Goal: Task Accomplishment & Management: Manage account settings

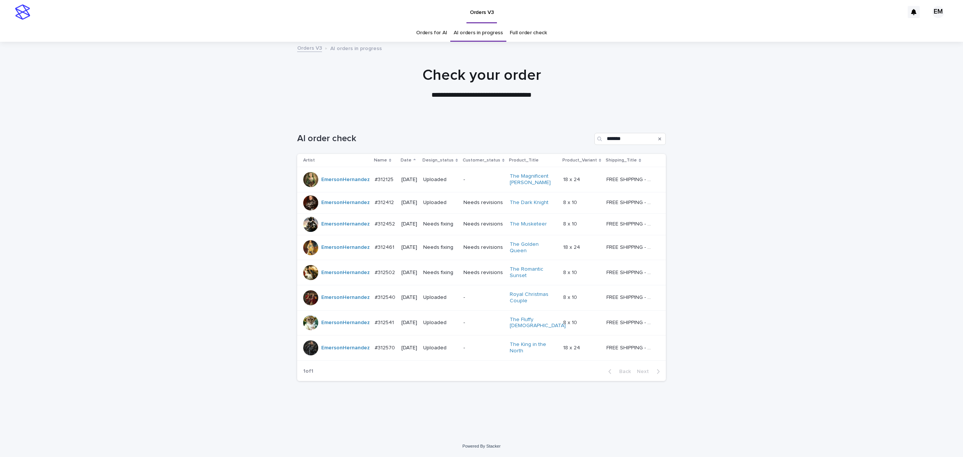
click at [441, 227] on p "Needs fixing" at bounding box center [440, 224] width 34 height 6
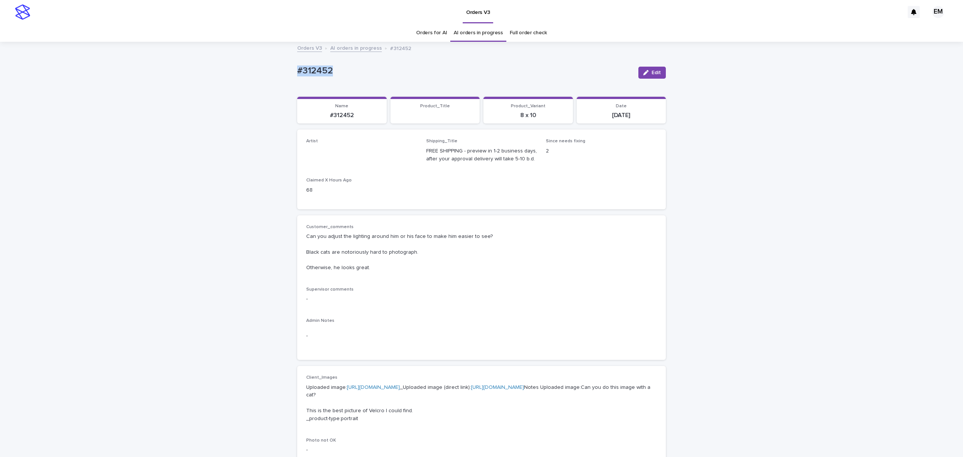
drag, startPoint x: 371, startPoint y: 69, endPoint x: 196, endPoint y: 64, distance: 175.1
click at [196, 64] on div "Loading... Saving… Loading... Saving… #312452 Edit #312452 Edit Sorry, there wa…" at bounding box center [481, 428] width 963 height 770
copy p "#312452"
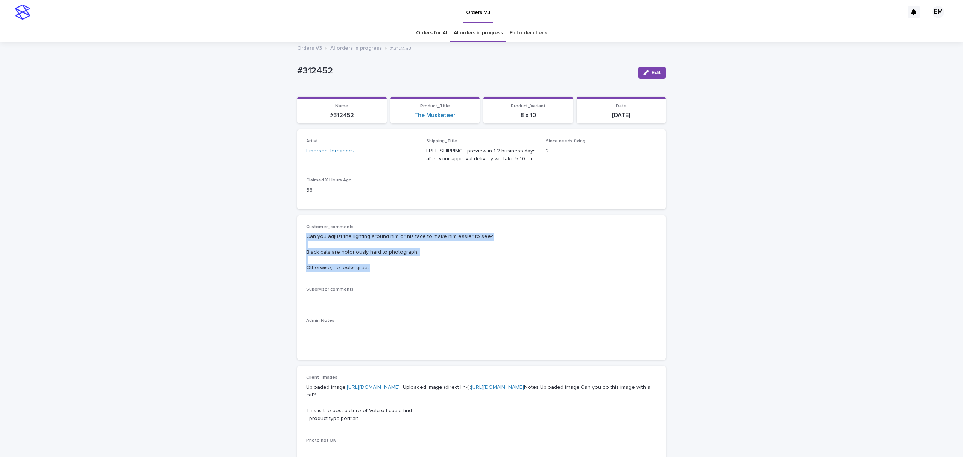
drag, startPoint x: 294, startPoint y: 240, endPoint x: 367, endPoint y: 245, distance: 73.9
click at [382, 268] on div "Customer_comments Can you adjust the lighting around him or his face to make hi…" at bounding box center [481, 287] width 369 height 145
copy p "Can you adjust the lighting around him or his face to make him easier to see? B…"
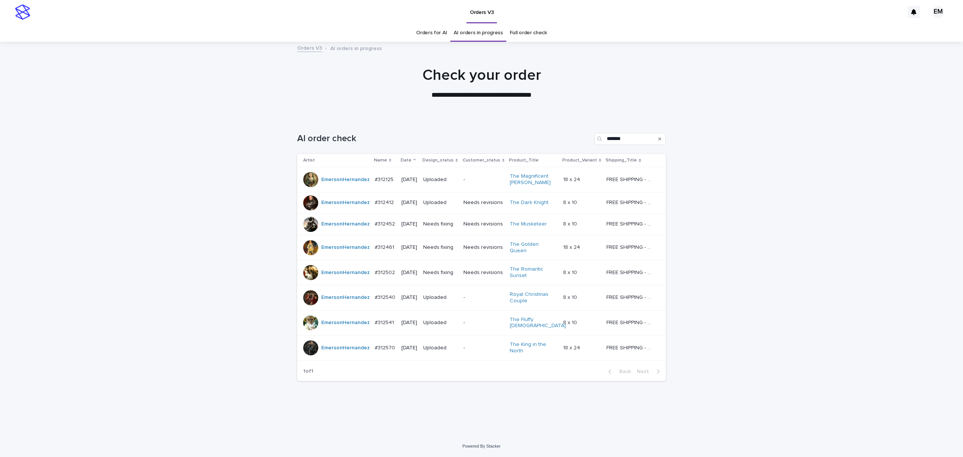
click at [437, 257] on td "Needs fixing" at bounding box center [440, 247] width 40 height 25
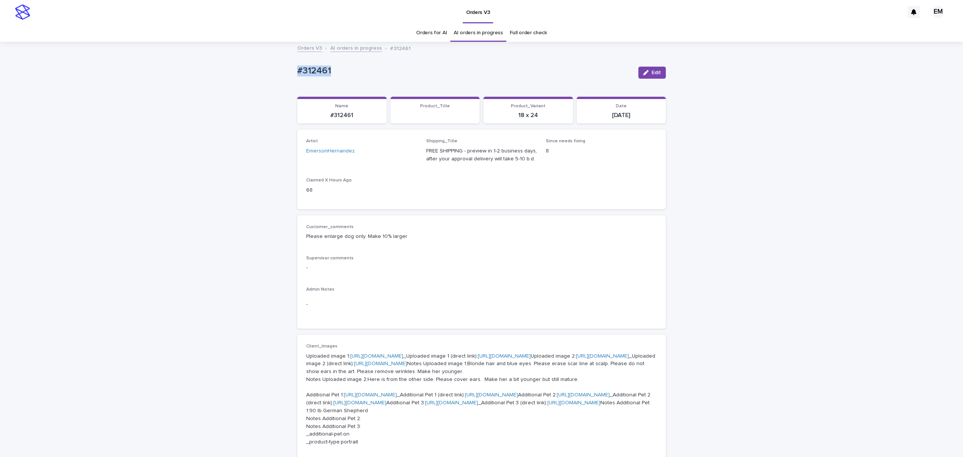
drag, startPoint x: 325, startPoint y: 65, endPoint x: 252, endPoint y: 68, distance: 73.4
copy p "#312461"
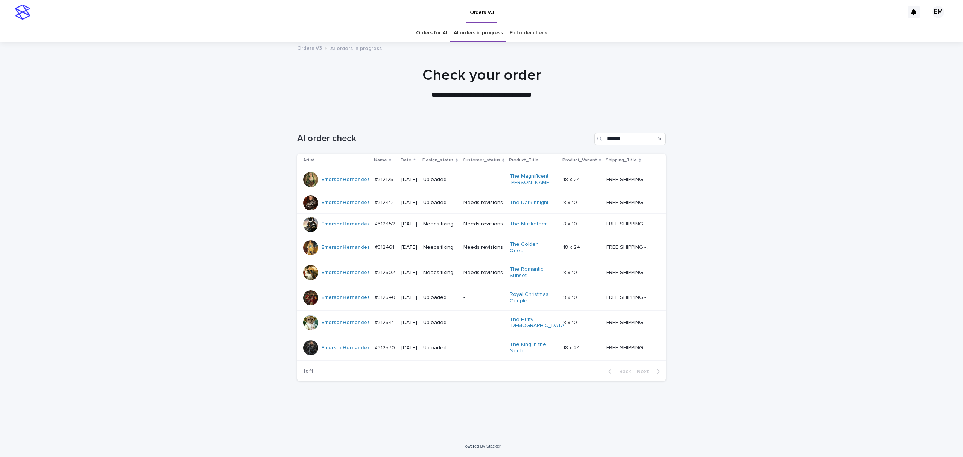
click at [440, 280] on td "Needs fixing" at bounding box center [440, 272] width 40 height 25
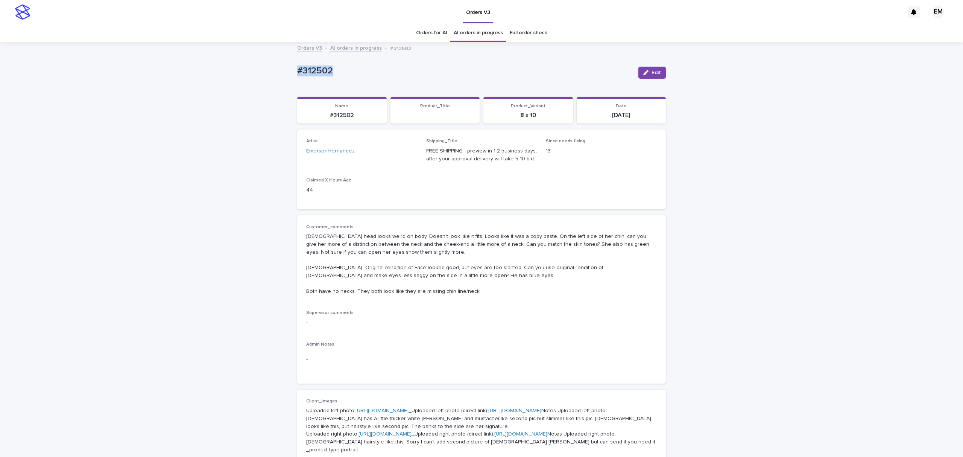
click at [210, 70] on div "Loading... Saving… Loading... Saving… #312502 Edit #312502 Edit Sorry, there wa…" at bounding box center [481, 444] width 963 height 802
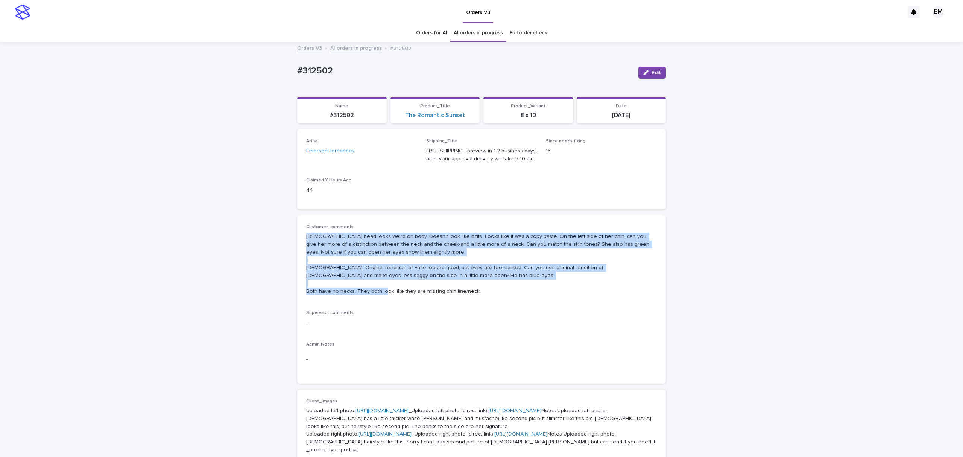
drag, startPoint x: 299, startPoint y: 234, endPoint x: 499, endPoint y: 289, distance: 207.2
click at [499, 289] on div "Customer_comments [DEMOGRAPHIC_DATA] head looks weird on body. Doesn’t look lik…" at bounding box center [481, 299] width 369 height 168
copy p "[DEMOGRAPHIC_DATA] head looks weird on body. Doesn’t look like it fits. Looks l…"
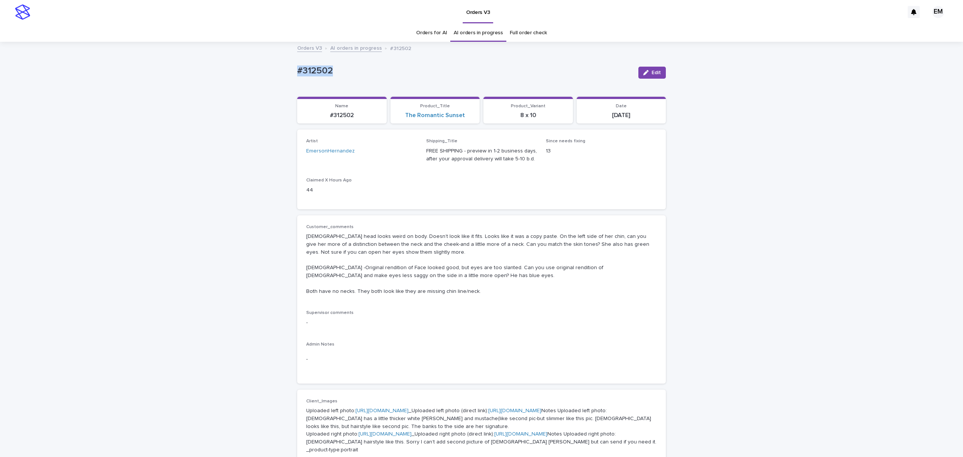
drag, startPoint x: 362, startPoint y: 74, endPoint x: 219, endPoint y: 87, distance: 143.6
click at [218, 86] on div "Loading... Saving… Loading... Saving… #312502 Edit #312502 Edit Sorry, there wa…" at bounding box center [481, 444] width 963 height 802
copy p "#312502"
click at [655, 68] on button "Edit" at bounding box center [652, 73] width 27 height 12
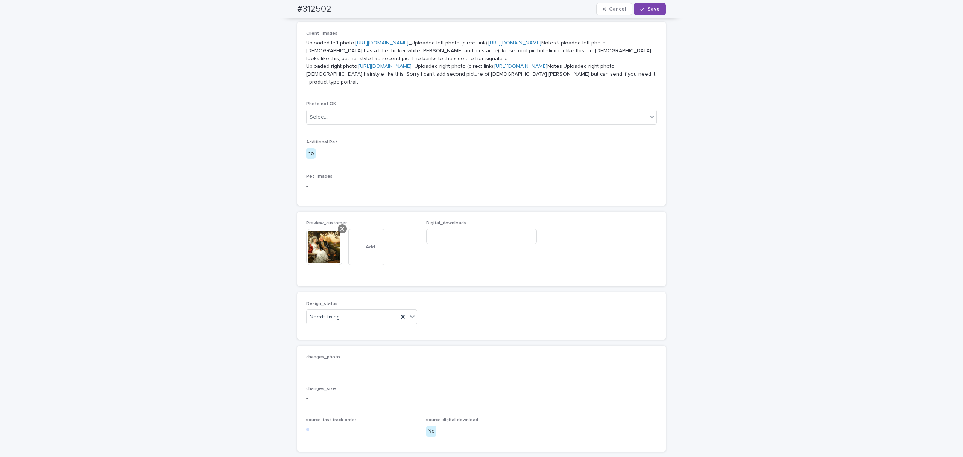
click at [341, 231] on icon at bounding box center [343, 229] width 4 height 4
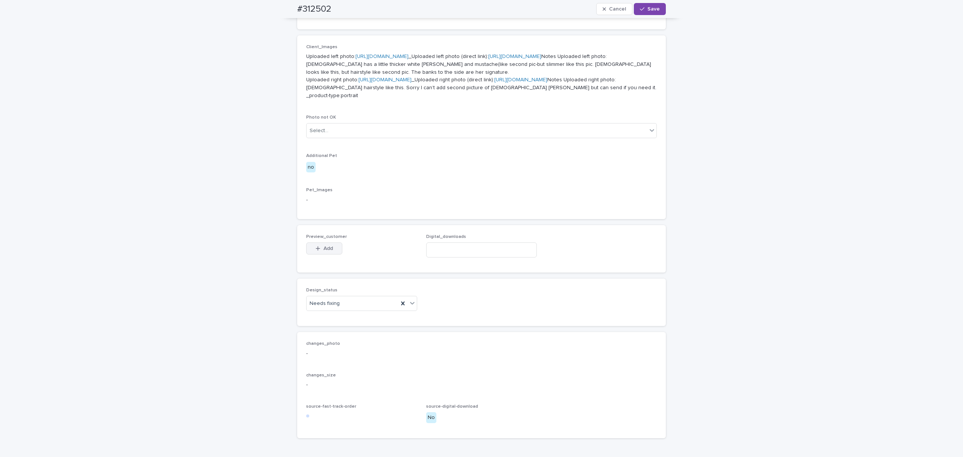
click at [326, 251] on span "Add" at bounding box center [328, 248] width 9 height 5
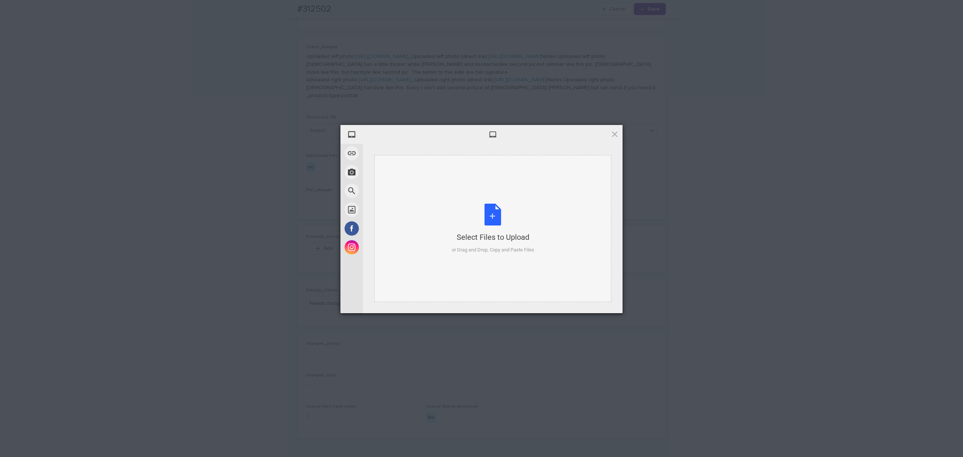
click at [453, 187] on div "Select Files to Upload or Drag and Drop, Copy and Paste Files" at bounding box center [492, 228] width 237 height 147
click at [607, 308] on span "Upload 1" at bounding box center [600, 303] width 38 height 14
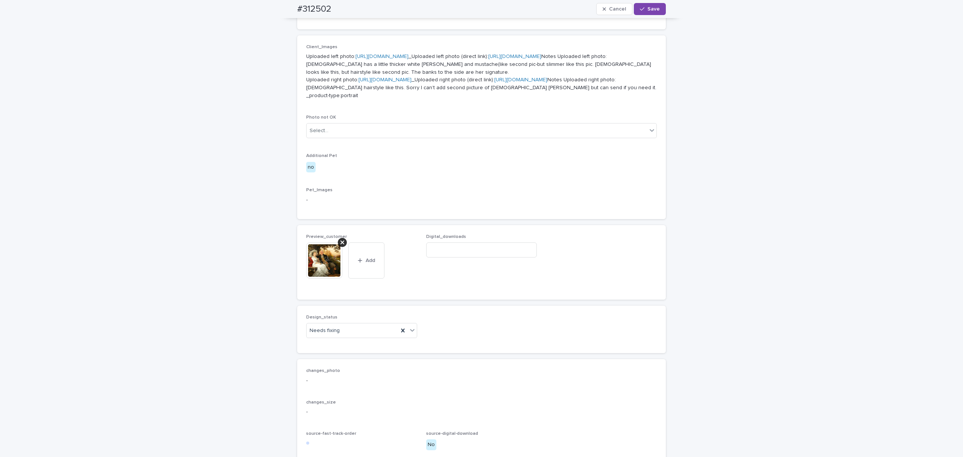
scroll to position [368, 0]
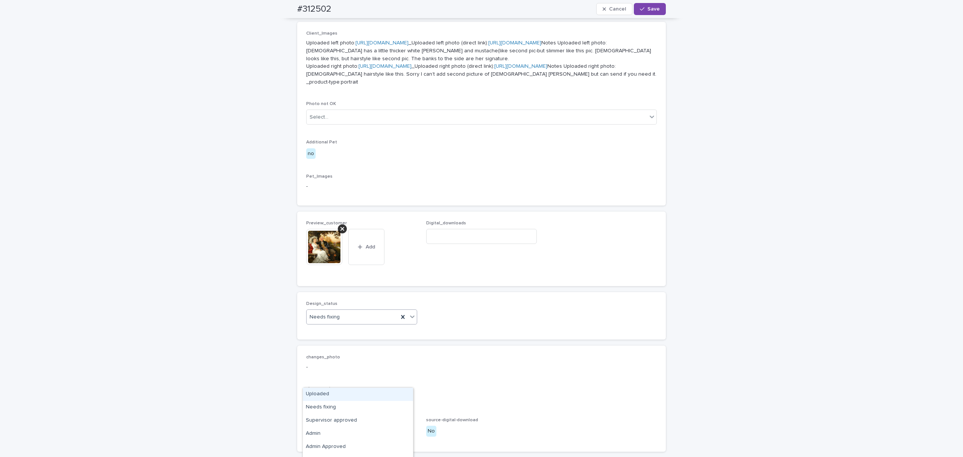
click at [353, 323] on div "Needs fixing" at bounding box center [353, 317] width 92 height 12
click at [350, 394] on div "Uploaded" at bounding box center [358, 394] width 110 height 13
click at [646, 17] on div "#312502 Cancel Save" at bounding box center [481, 9] width 369 height 18
click at [648, 11] on span "Save" at bounding box center [654, 8] width 12 height 5
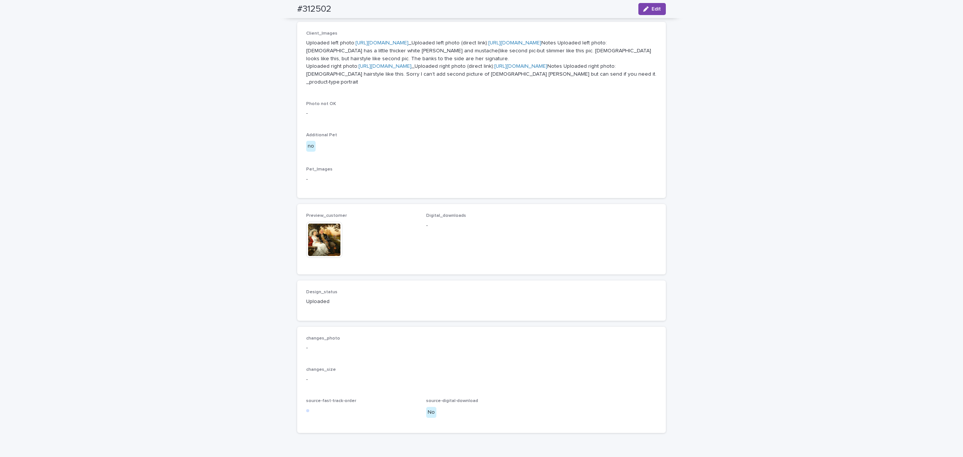
scroll to position [358, 0]
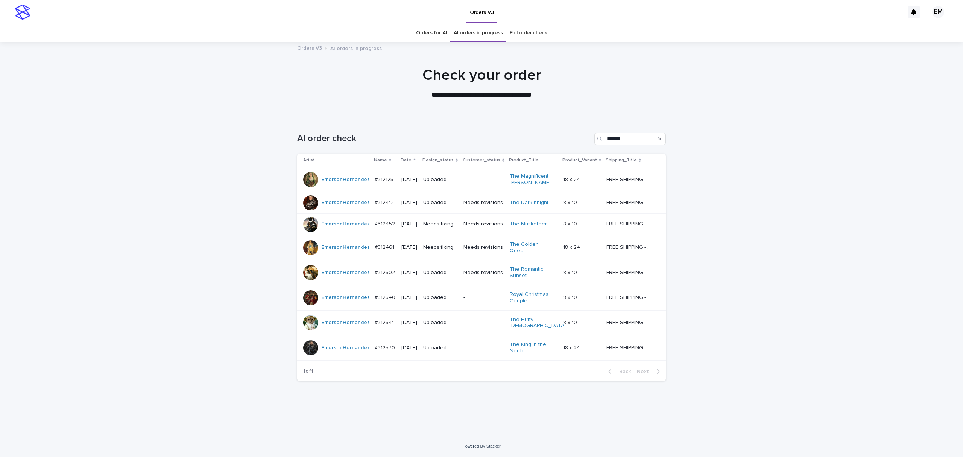
click at [440, 235] on td "Needs fixing" at bounding box center [440, 223] width 40 height 21
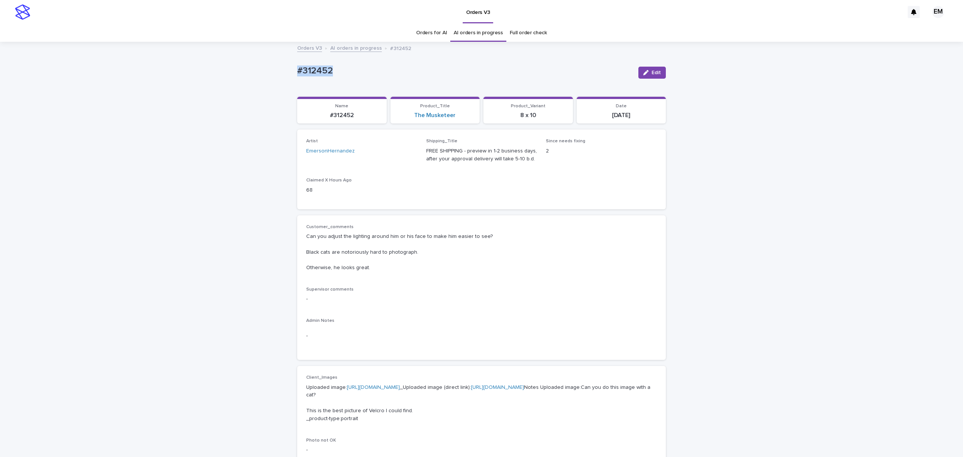
drag, startPoint x: 303, startPoint y: 65, endPoint x: 235, endPoint y: 68, distance: 67.4
click at [230, 64] on div "Loading... Saving… Loading... Saving… #312452 Edit #312452 Edit Sorry, there wa…" at bounding box center [481, 428] width 963 height 770
copy p "#312452"
click at [644, 72] on icon "button" at bounding box center [646, 72] width 5 height 5
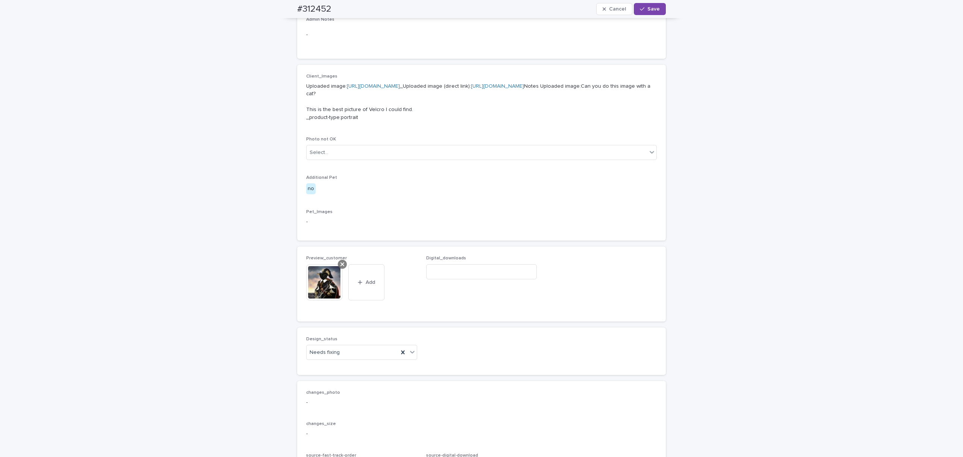
click at [341, 267] on icon at bounding box center [343, 264] width 4 height 6
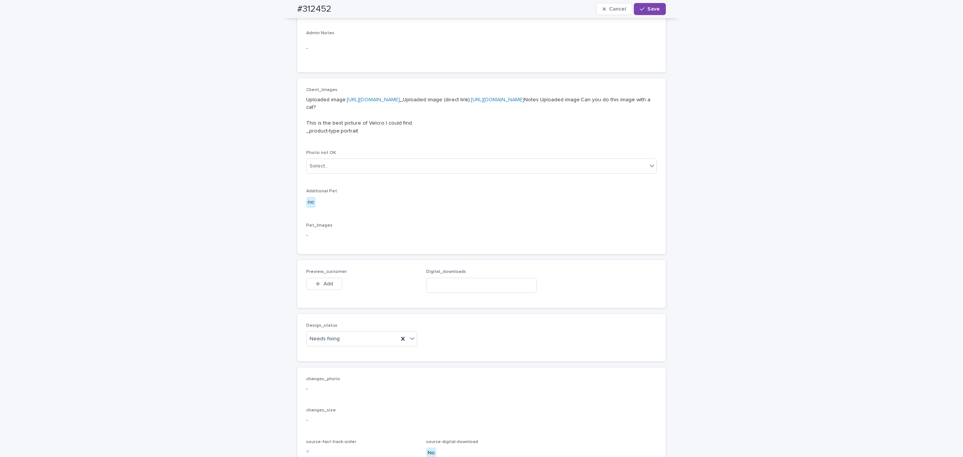
click at [316, 286] on icon "button" at bounding box center [318, 283] width 5 height 5
click at [411, 227] on body "Orders V3 EM Orders for AI AI orders in progress Full order check Orders V3 AI …" at bounding box center [481, 228] width 963 height 457
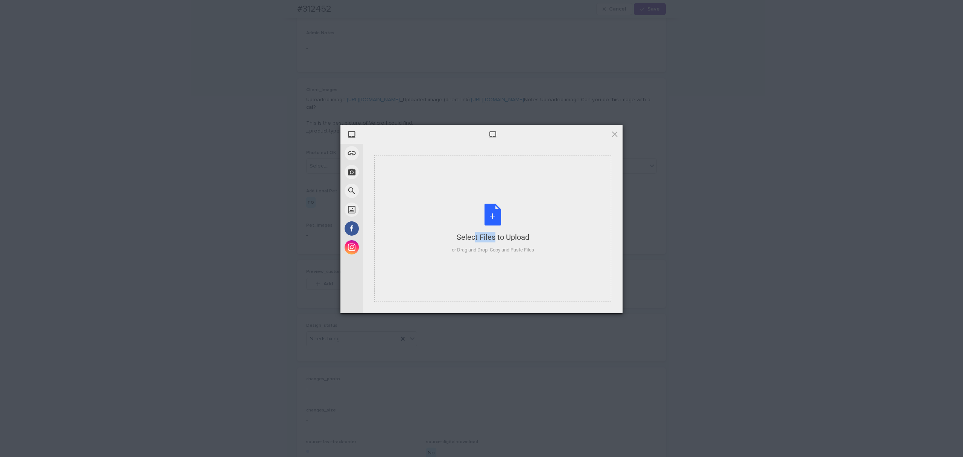
click at [411, 227] on div "Select Files to Upload or Drag and Drop, Copy and Paste Files" at bounding box center [492, 228] width 237 height 147
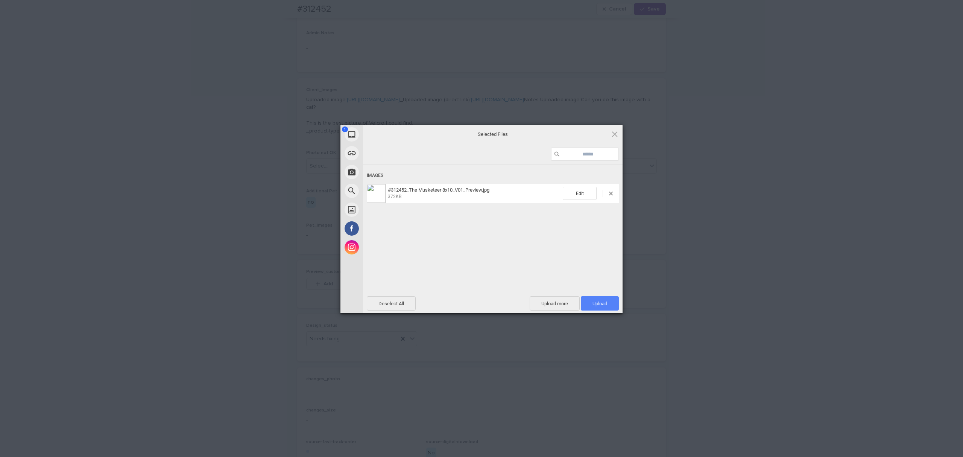
click at [609, 303] on span "Upload 1" at bounding box center [600, 303] width 38 height 14
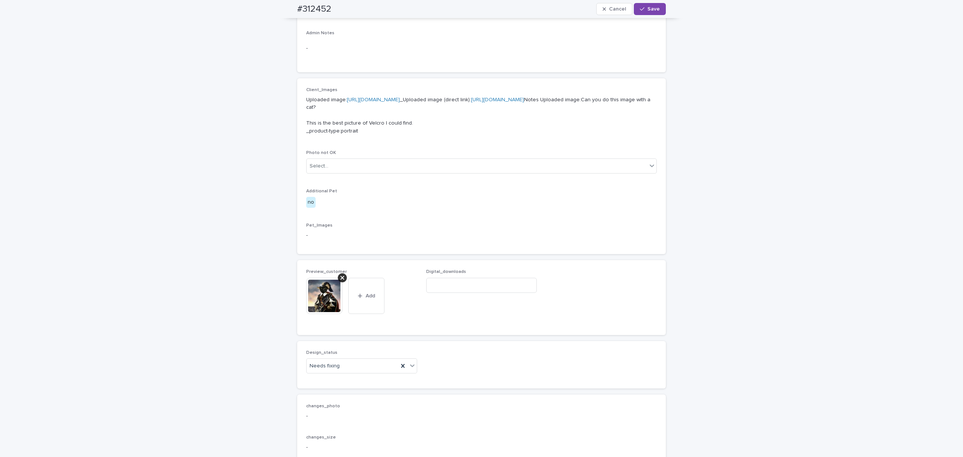
scroll to position [301, 0]
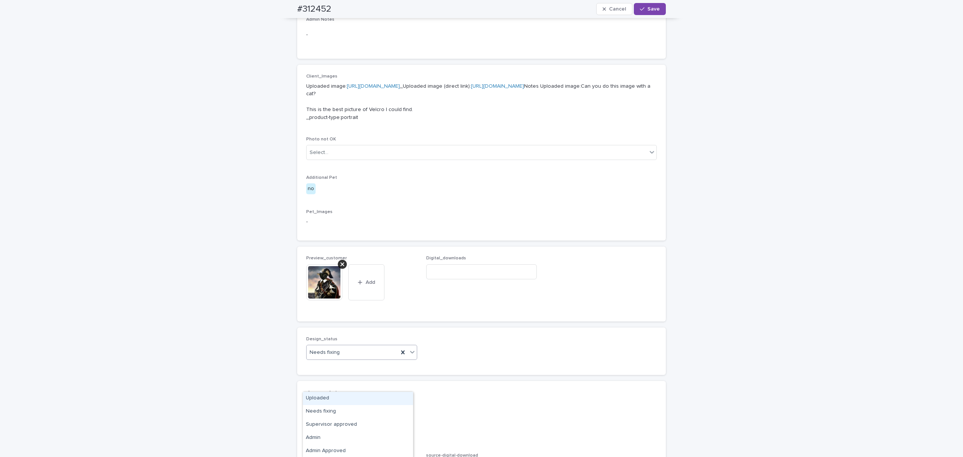
click at [353, 359] on div "Needs fixing" at bounding box center [353, 352] width 92 height 12
drag, startPoint x: 347, startPoint y: 402, endPoint x: 361, endPoint y: 400, distance: 14.8
click at [347, 403] on div "Uploaded" at bounding box center [358, 398] width 110 height 13
drag, startPoint x: 652, startPoint y: 11, endPoint x: 599, endPoint y: 7, distance: 52.5
click at [652, 11] on span "Save" at bounding box center [654, 8] width 12 height 5
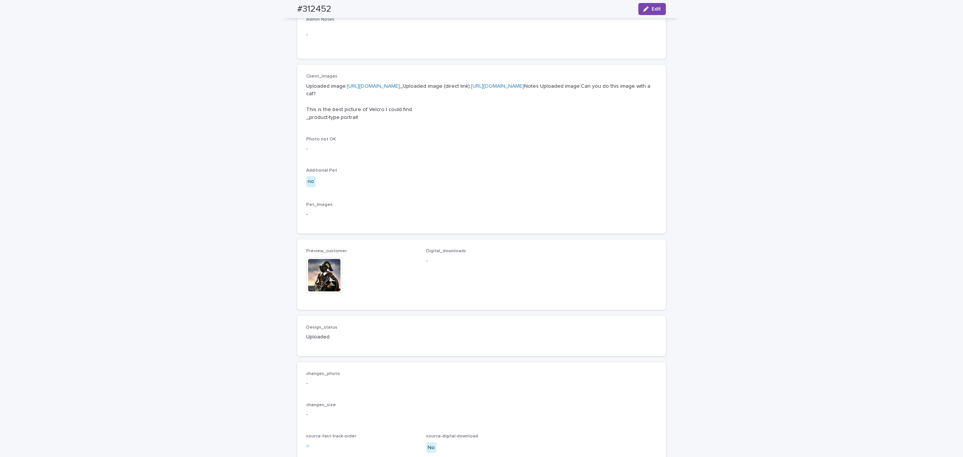
scroll to position [291, 0]
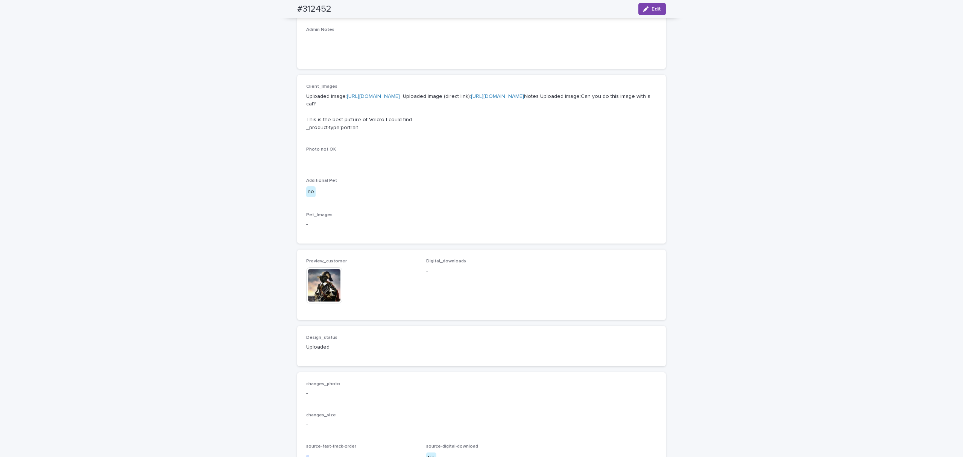
drag, startPoint x: 278, startPoint y: 367, endPoint x: 281, endPoint y: 364, distance: 4.8
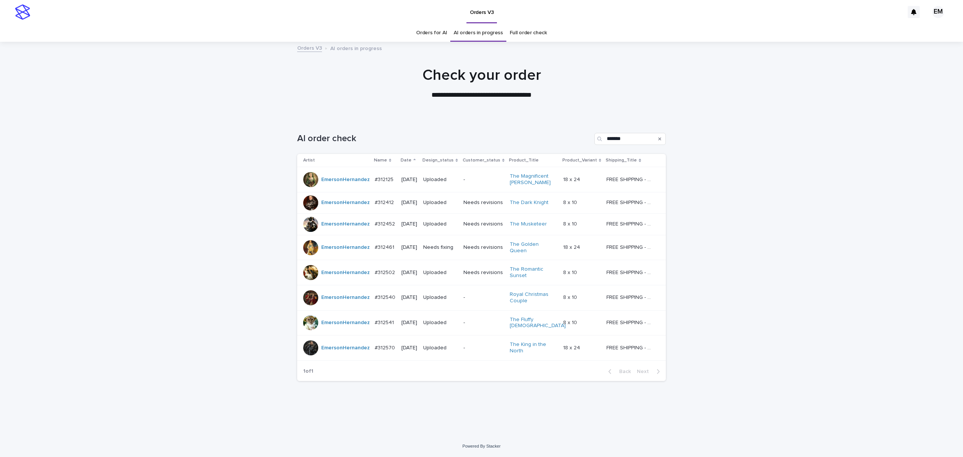
click at [468, 251] on td "Needs revisions" at bounding box center [484, 247] width 47 height 25
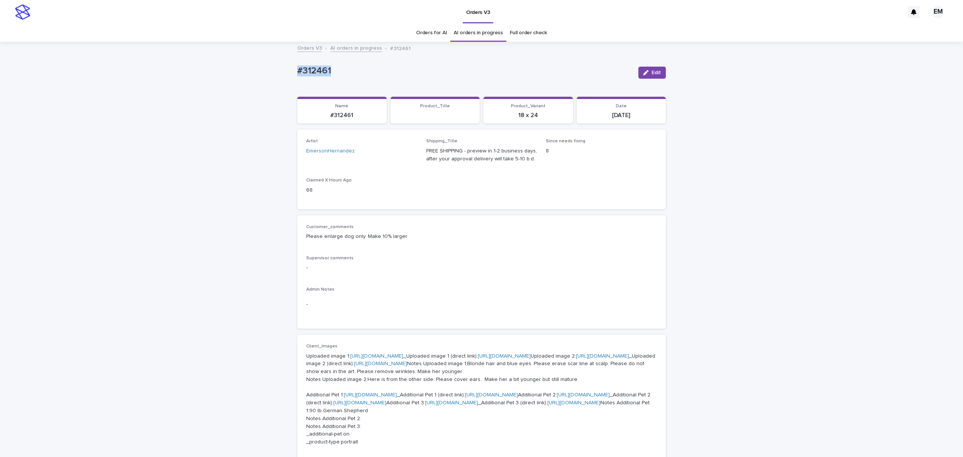
drag, startPoint x: 379, startPoint y: 66, endPoint x: 277, endPoint y: 67, distance: 102.4
copy p "#312461"
click at [657, 70] on button "Edit" at bounding box center [652, 73] width 27 height 12
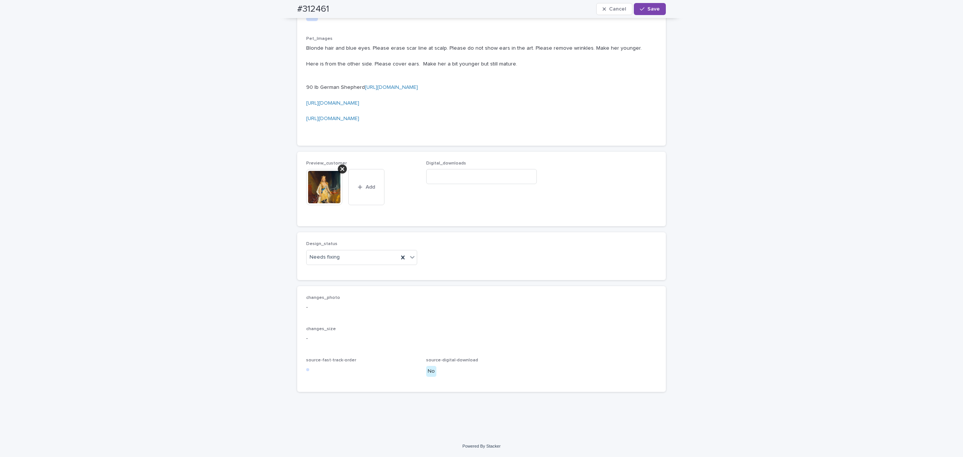
scroll to position [702, 0]
click at [341, 173] on div at bounding box center [342, 168] width 9 height 9
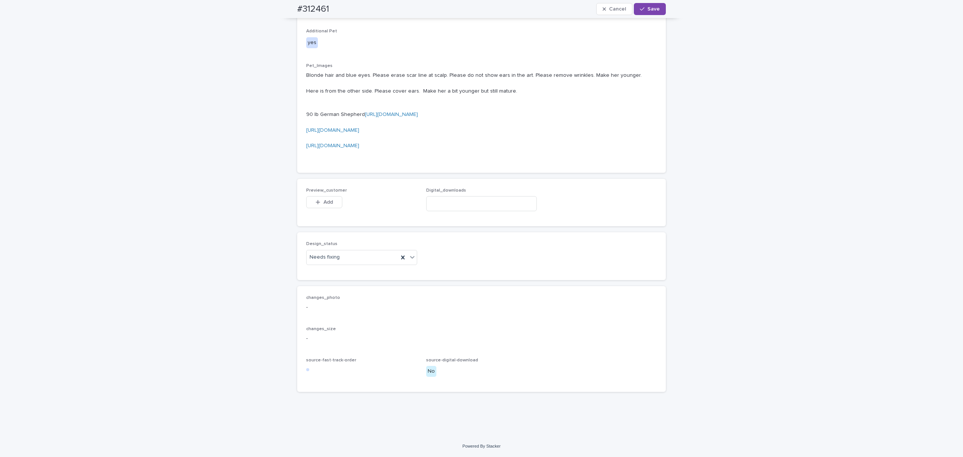
click at [325, 217] on div "Preview_customer This file cannot be opened Download File Add" at bounding box center [361, 202] width 111 height 29
click at [330, 208] on button "Add" at bounding box center [324, 202] width 36 height 12
click at [425, 179] on div "Loading... Saving… Client_Images Uploaded image 1: [URL][DOMAIN_NAME] _Uploaded…" at bounding box center [481, 21] width 369 height 315
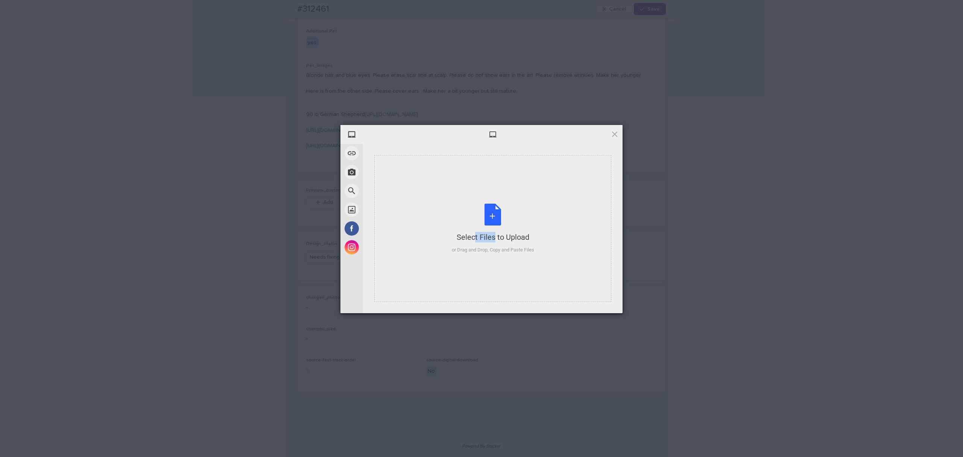
click at [425, 187] on div "Select Files to Upload or Drag and Drop, Copy and Paste Files" at bounding box center [492, 228] width 237 height 147
click at [597, 304] on span "Upload 1" at bounding box center [600, 304] width 15 height 6
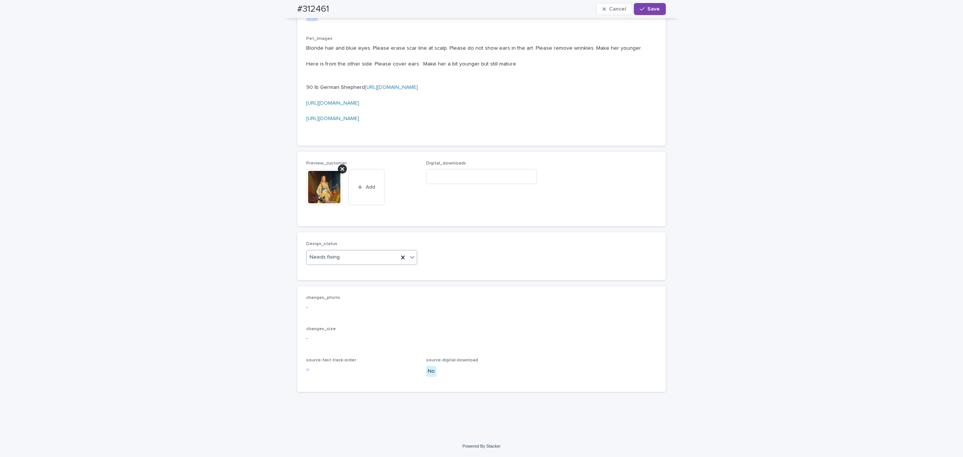
scroll to position [741, 0]
drag, startPoint x: 367, startPoint y: 255, endPoint x: 366, endPoint y: 261, distance: 6.1
click at [367, 255] on div "Needs fixing" at bounding box center [353, 257] width 92 height 12
click at [363, 274] on div "Uploaded" at bounding box center [358, 271] width 110 height 13
click at [649, 8] on span "Save" at bounding box center [654, 8] width 12 height 5
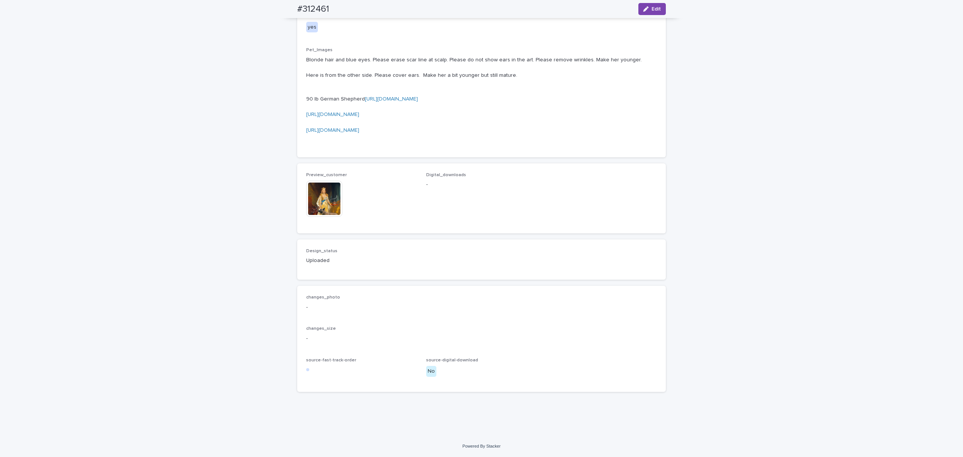
scroll to position [721, 0]
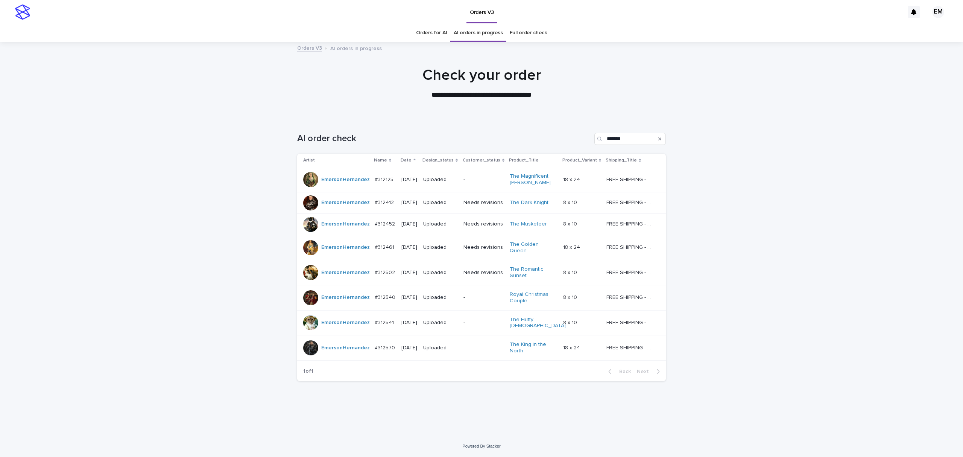
click at [654, 144] on div "Search" at bounding box center [660, 139] width 12 height 12
click at [659, 141] on button "Search" at bounding box center [660, 139] width 3 height 12
click at [660, 139] on input "Search" at bounding box center [631, 139] width 72 height 12
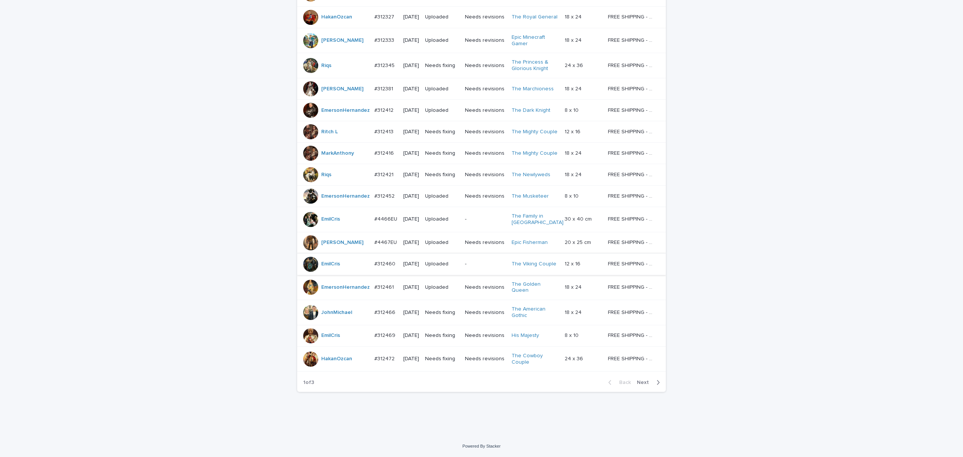
scroll to position [529, 0]
click at [640, 382] on span "Next" at bounding box center [645, 382] width 17 height 5
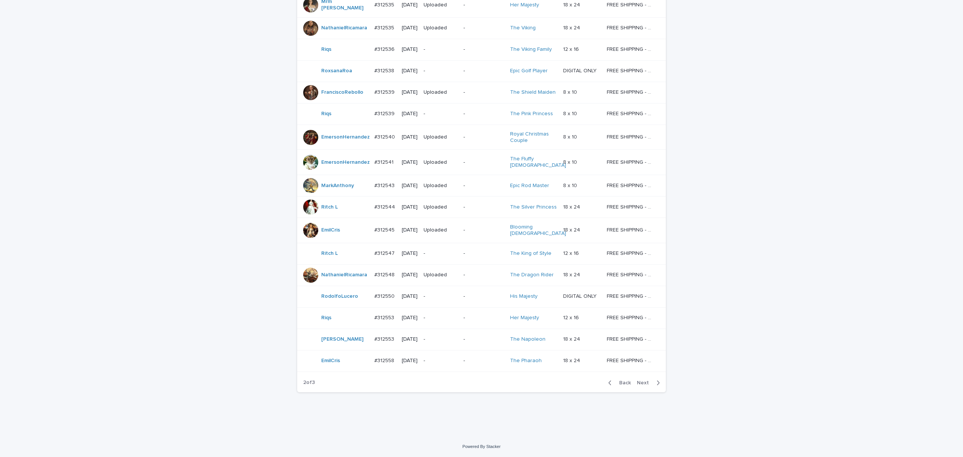
scroll to position [522, 0]
click at [640, 382] on span "Next" at bounding box center [645, 382] width 17 height 5
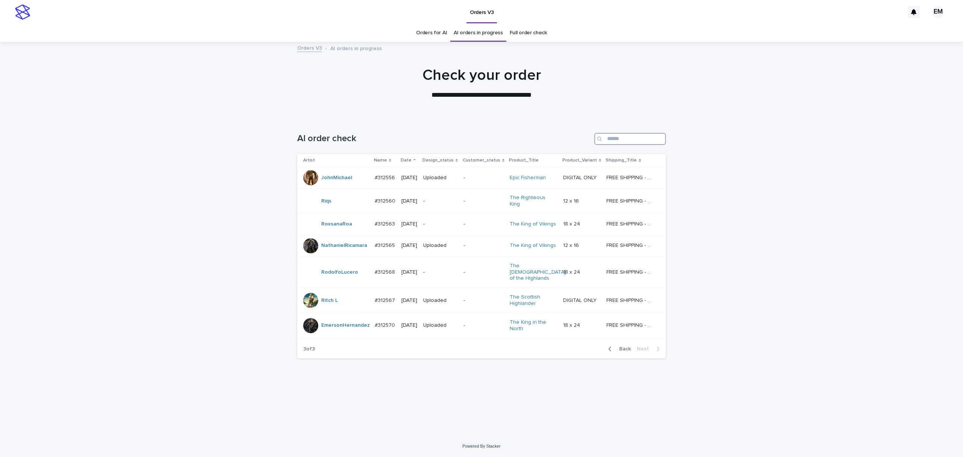
click at [624, 138] on input "Search" at bounding box center [631, 139] width 72 height 12
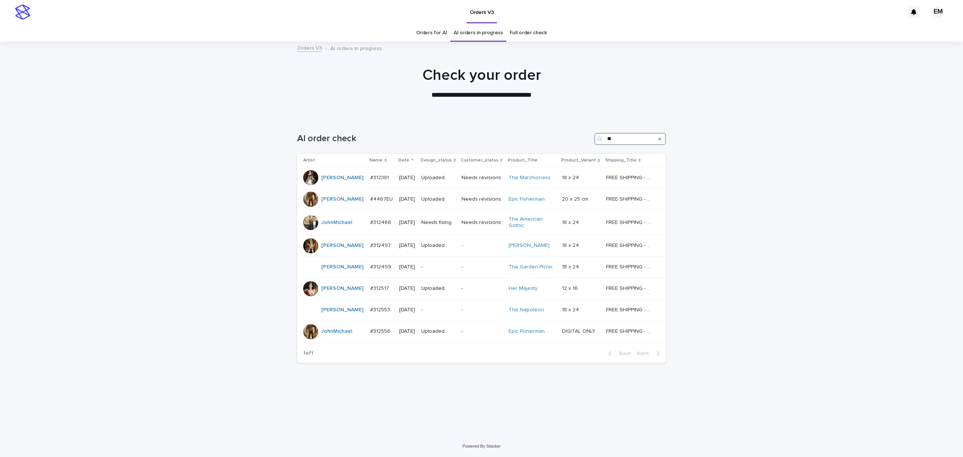
type input "**"
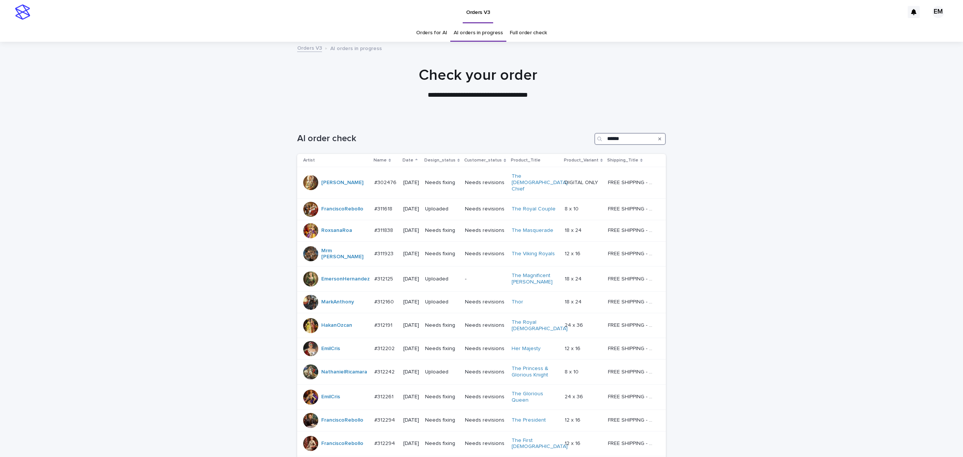
type input "*******"
type input "*****"
type input "****"
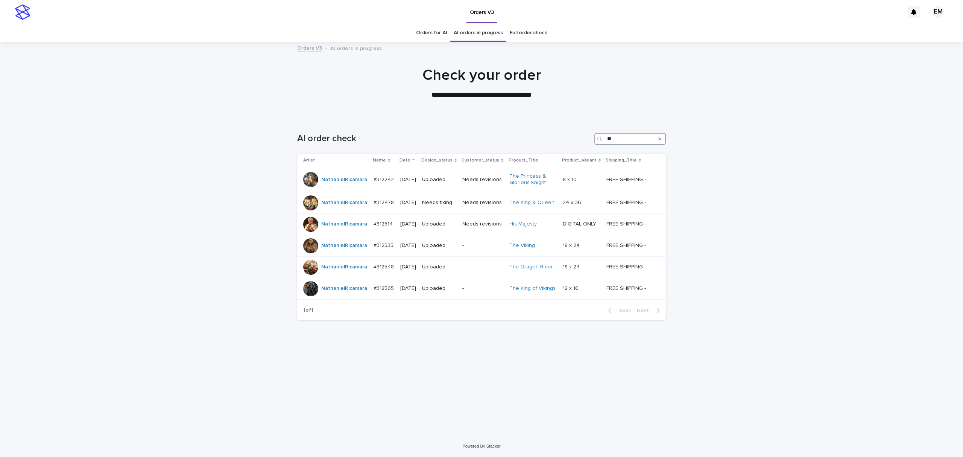
type input "***"
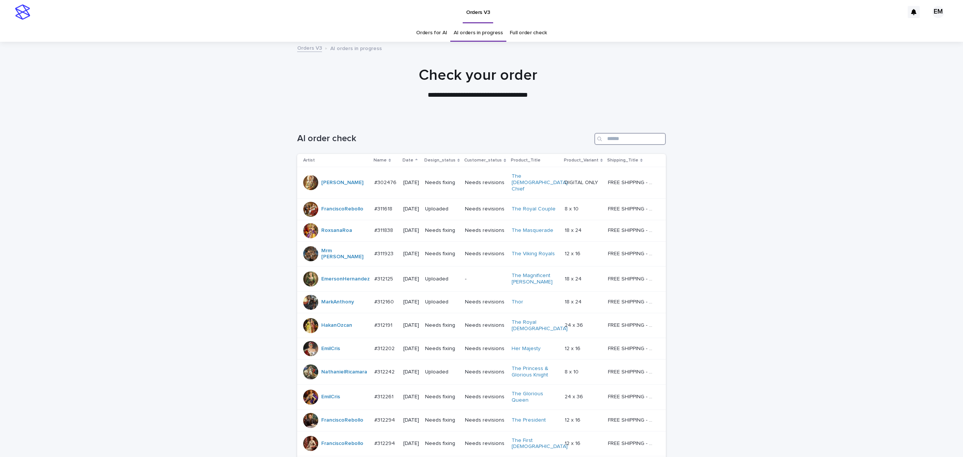
type input "*"
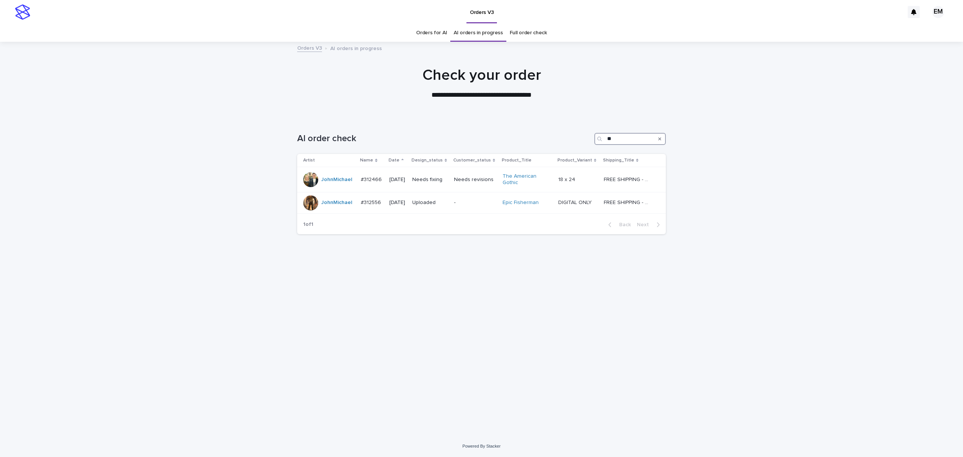
type input "***"
